Goal: Transaction & Acquisition: Purchase product/service

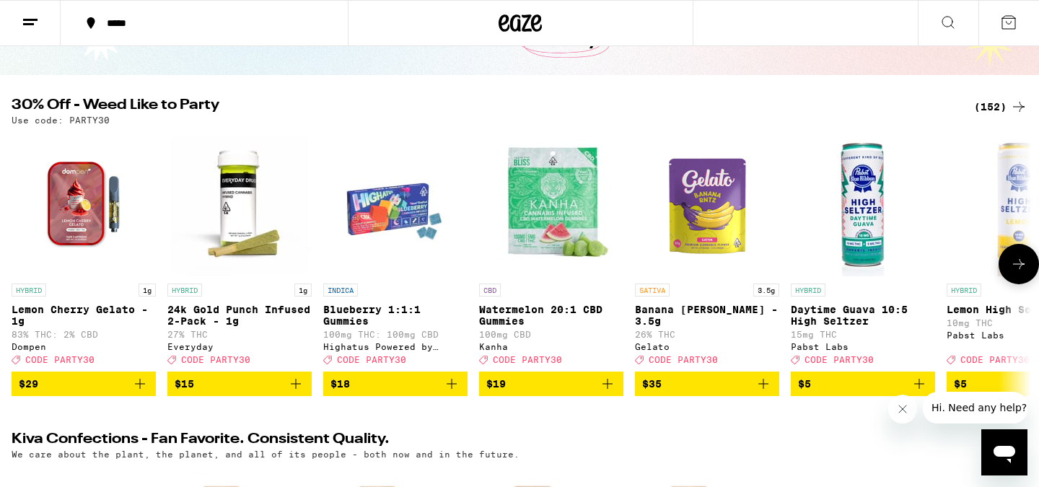
scroll to position [102, 0]
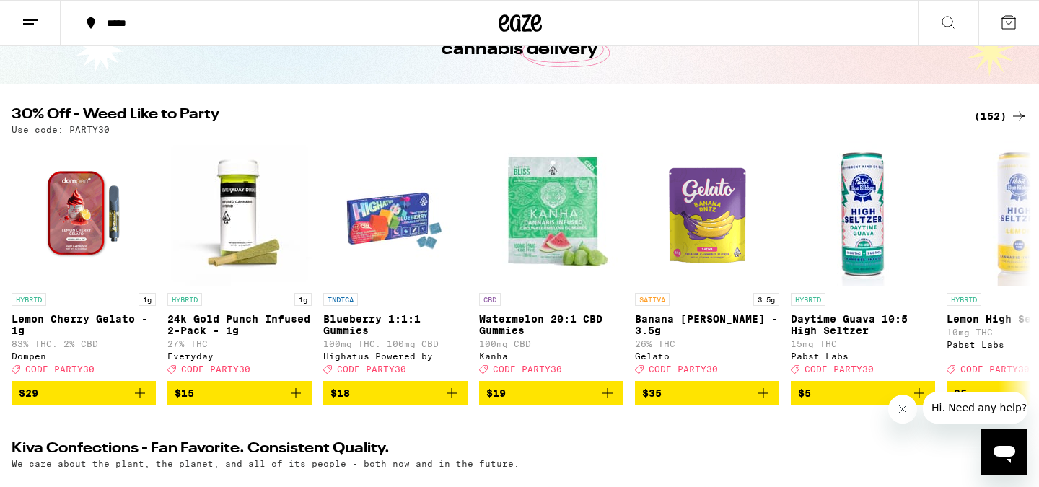
click at [992, 113] on div "(152)" at bounding box center [1000, 116] width 53 height 17
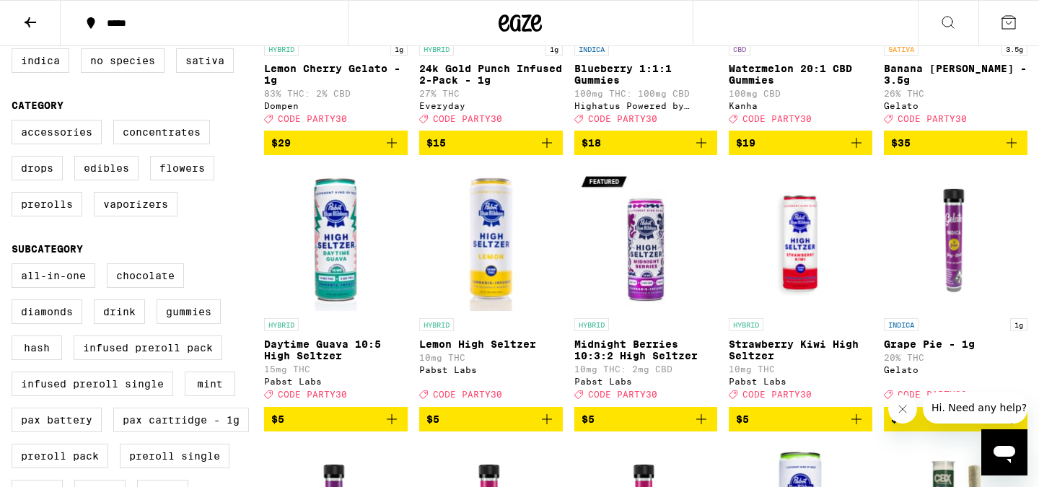
scroll to position [320, 0]
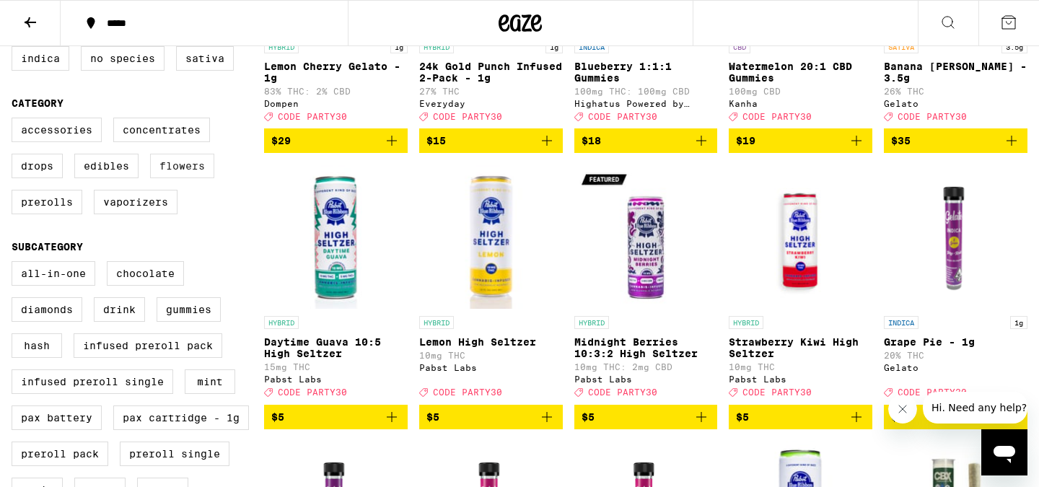
click at [200, 178] on label "Flowers" at bounding box center [182, 166] width 64 height 25
click at [15, 121] on input "Flowers" at bounding box center [14, 120] width 1 height 1
checkbox input "true"
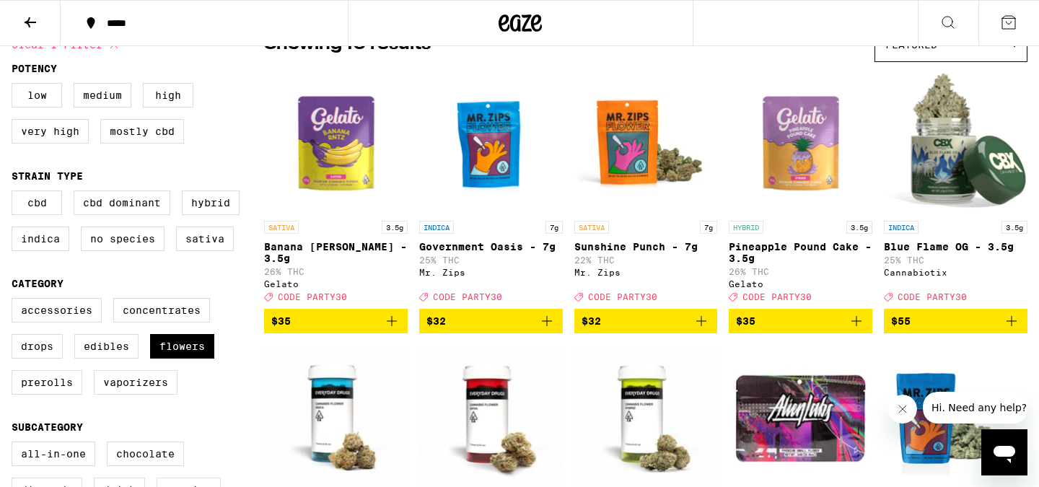
scroll to position [89, 0]
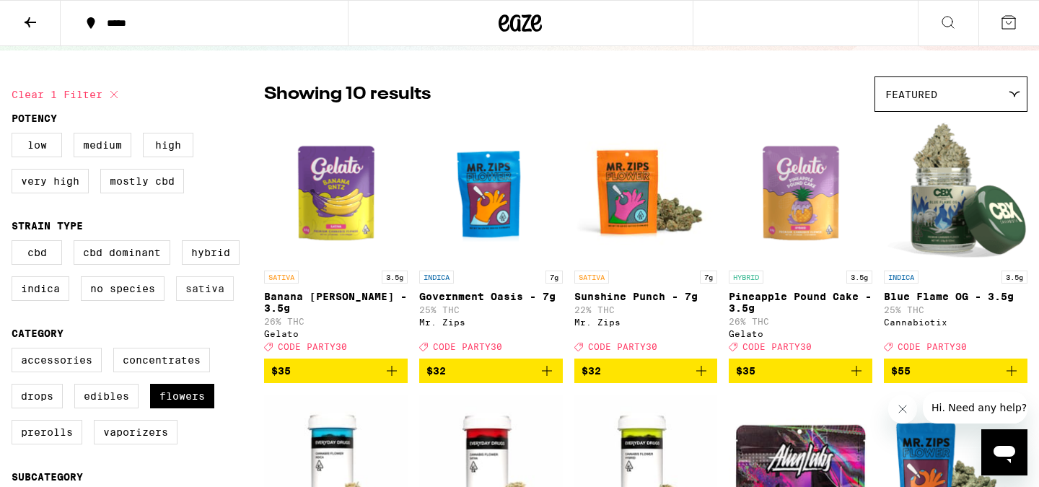
click at [185, 301] on label "Sativa" at bounding box center [205, 288] width 58 height 25
click at [15, 243] on input "Sativa" at bounding box center [14, 242] width 1 height 1
checkbox input "true"
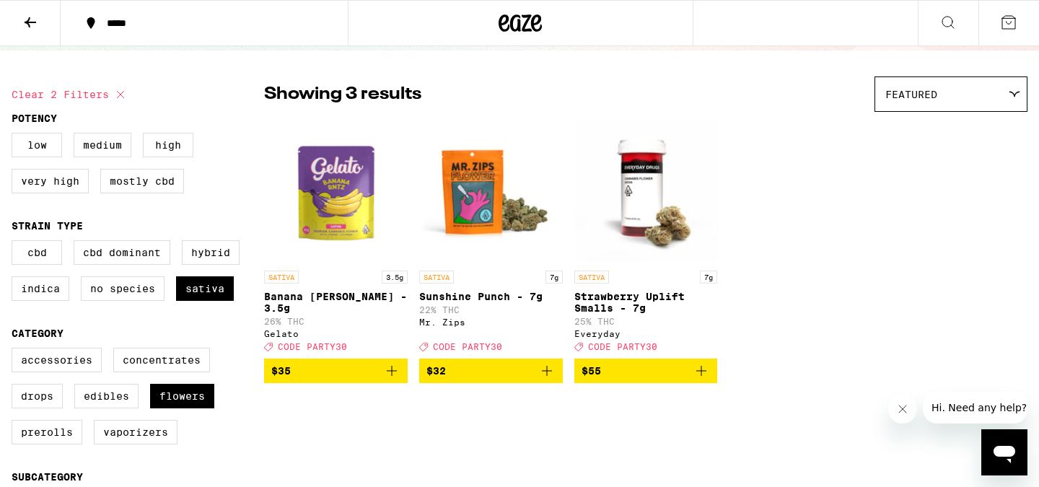
click at [548, 376] on icon "Add to bag" at bounding box center [547, 371] width 10 height 10
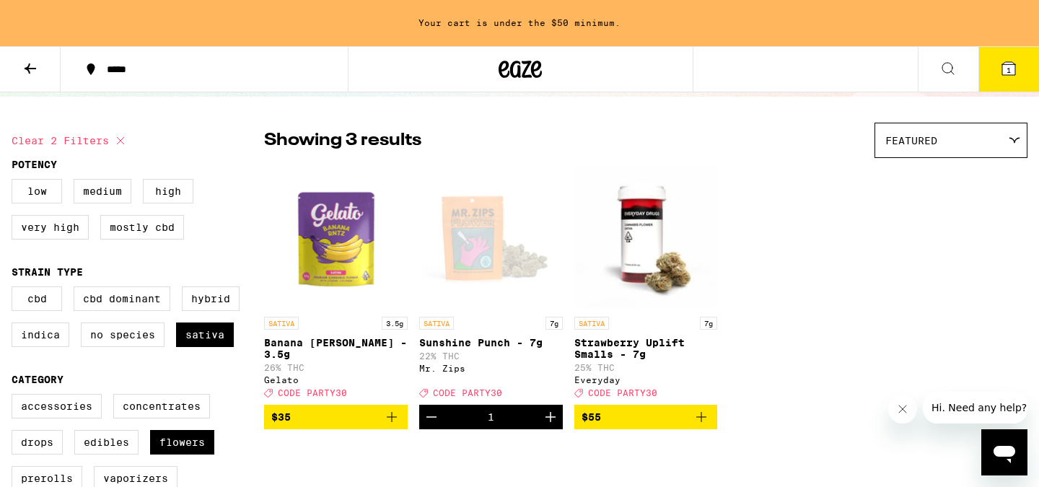
click at [550, 422] on icon "Increment" at bounding box center [551, 417] width 10 height 10
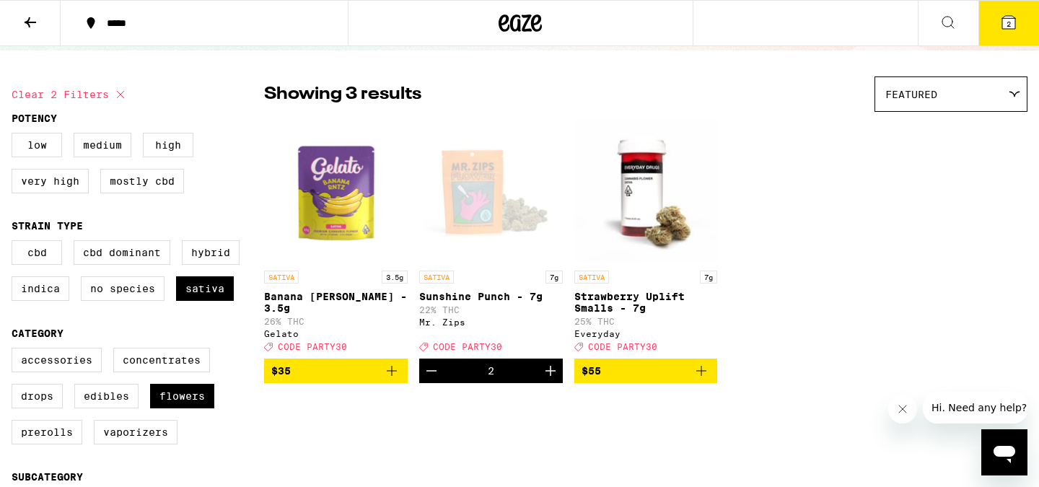
click at [1015, 40] on button "2" at bounding box center [1008, 23] width 61 height 45
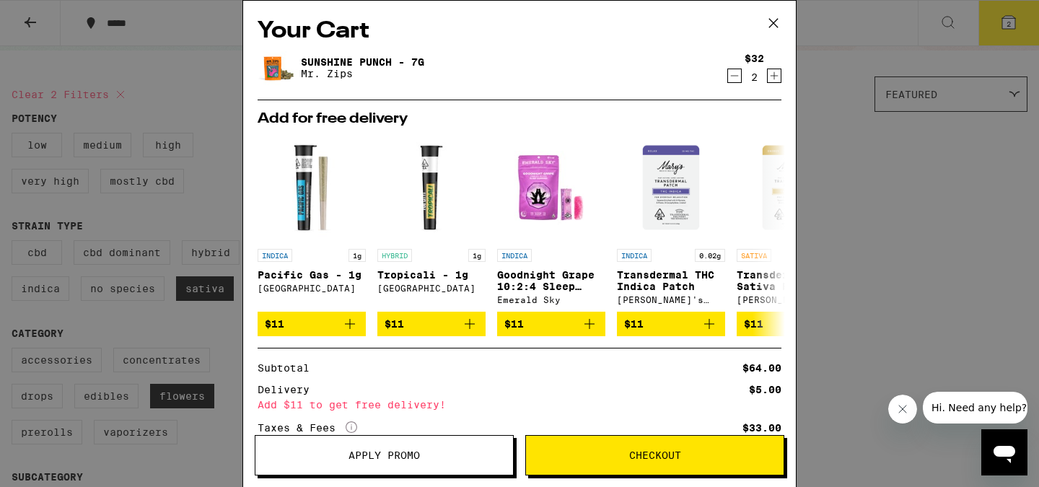
click at [783, 17] on icon at bounding box center [774, 23] width 22 height 22
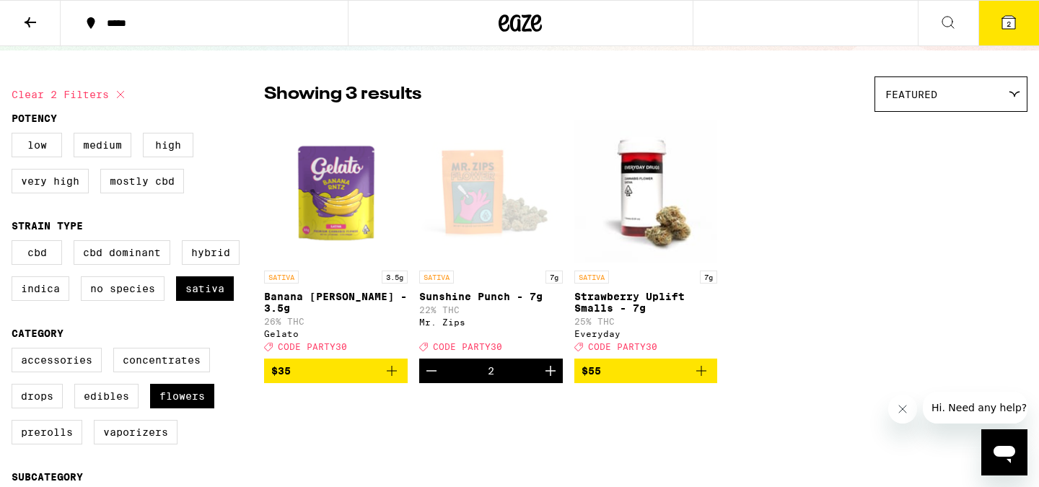
click at [1003, 27] on icon at bounding box center [1008, 22] width 13 height 13
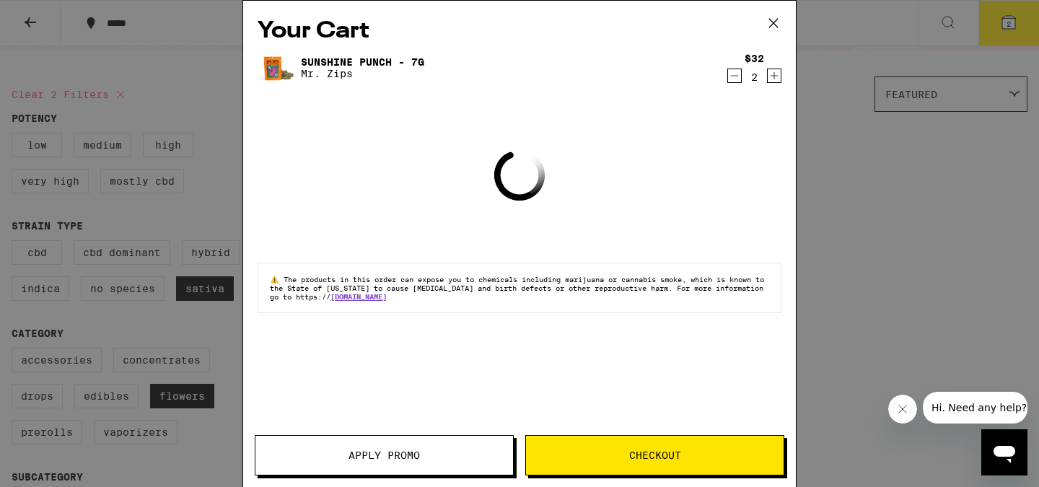
click at [371, 457] on span "Apply Promo" at bounding box center [384, 455] width 71 height 10
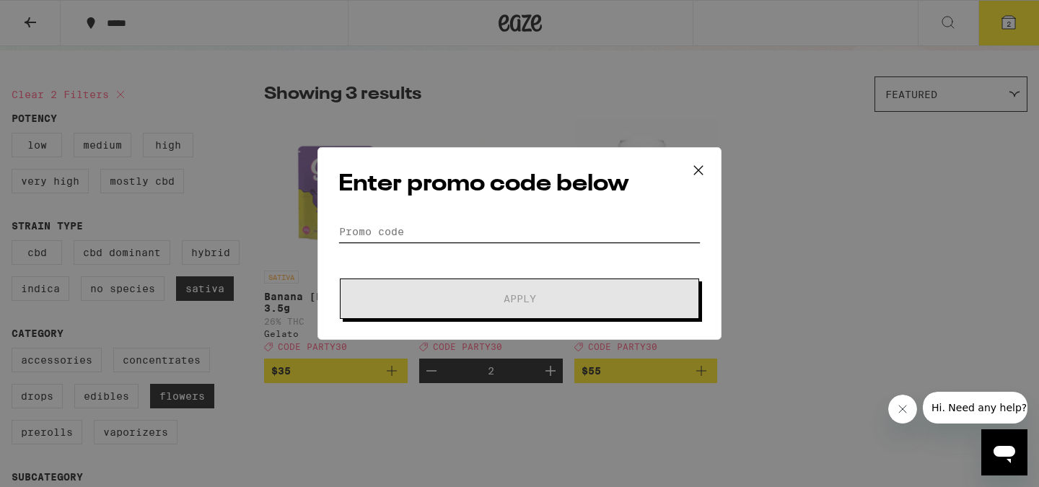
click at [476, 232] on input "Promo Code" at bounding box center [519, 232] width 362 height 22
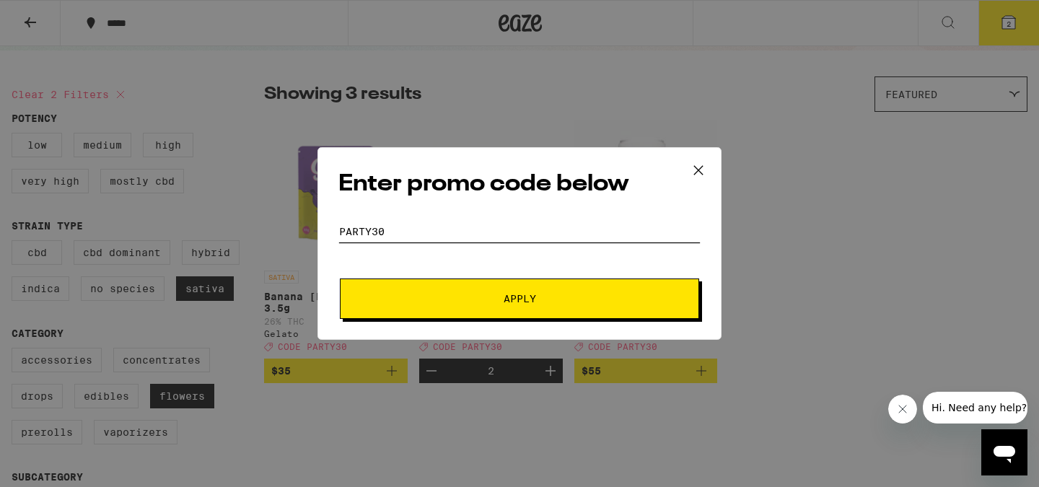
type input "PARTY30"
click at [468, 294] on span "Apply" at bounding box center [520, 299] width 260 height 10
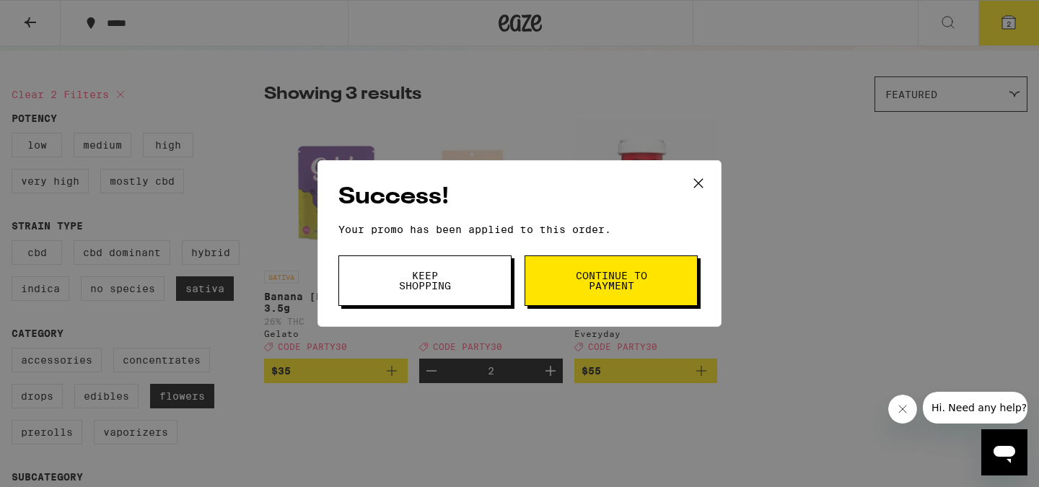
click at [579, 284] on span "Continue to payment" at bounding box center [611, 281] width 74 height 20
